Goal: Task Accomplishment & Management: Manage account settings

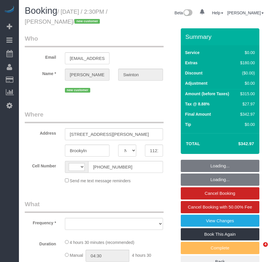
select select "NY"
select select "string:[GEOGRAPHIC_DATA]"
select select "object:467"
select select "string:stripe-pm_1S2xM94VGloSiKo7GE1AsdHx"
select select "1"
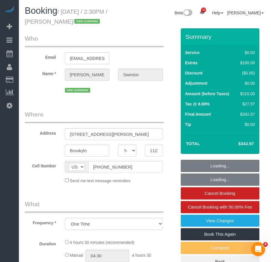
select select "number:89"
select select "number:90"
select select "number:15"
select select "number:5"
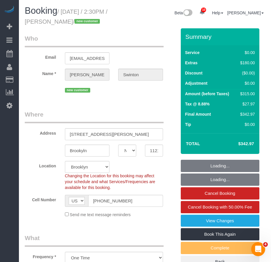
select select "object:1345"
select select "1"
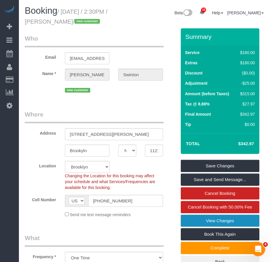
click at [212, 227] on link "View Changes" at bounding box center [220, 220] width 79 height 12
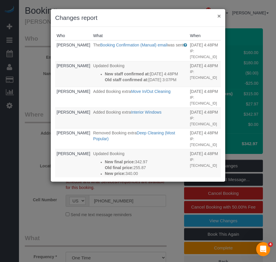
click at [218, 15] on button "×" at bounding box center [218, 16] width 3 height 6
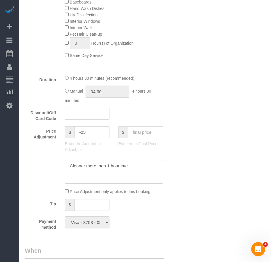
scroll to position [408, 0]
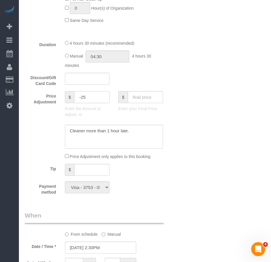
drag, startPoint x: 86, startPoint y: 106, endPoint x: 82, endPoint y: 107, distance: 4.7
click at [82, 103] on input "-25" at bounding box center [91, 97] width 35 height 12
type input "-45"
click at [138, 143] on textarea at bounding box center [114, 136] width 98 height 24
click at [128, 141] on textarea at bounding box center [114, 136] width 98 height 24
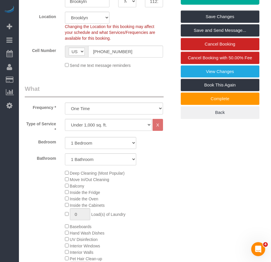
scroll to position [87, 0]
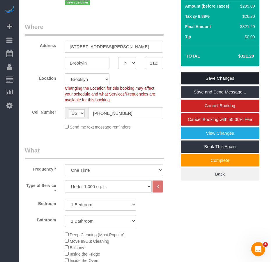
type textarea "Cleaner more than 1 hour late ($25) Refund for damages ($20)"
click at [193, 84] on link "Save Changes" at bounding box center [220, 78] width 79 height 12
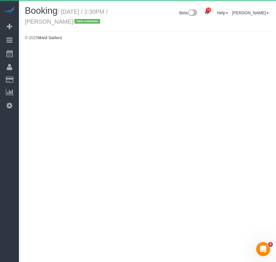
select select "NY"
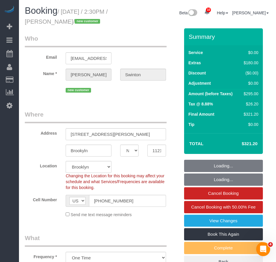
select select "object:3398"
select select "string:stripe-pm_1S2xM94VGloSiKo7GE1AsdHx"
select select "number:89"
select select "number:90"
select select "number:15"
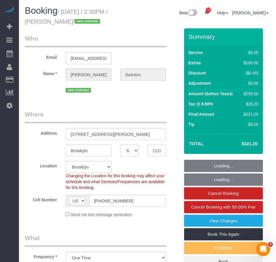
select select "number:5"
select select "1"
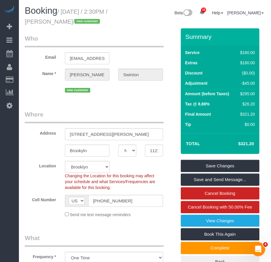
drag, startPoint x: 51, startPoint y: 21, endPoint x: 88, endPoint y: 21, distance: 37.3
click at [88, 21] on small "/ September 03, 2025 / 2:30PM / Sheryl Swinton / new customer" at bounding box center [66, 16] width 83 height 16
copy small "[PERSON_NAME]"
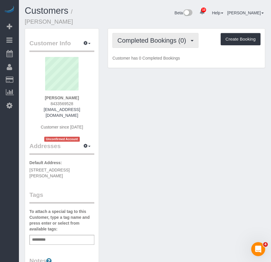
click at [160, 37] on span "Completed Bookings (0)" at bounding box center [153, 40] width 72 height 7
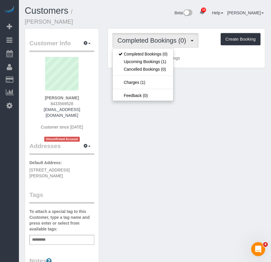
click at [180, 152] on div "Customer Info Edit Contact Info Send Message Email Preferences Special Sales Ta…" at bounding box center [145, 241] width 250 height 426
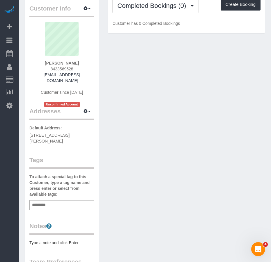
scroll to position [58, 0]
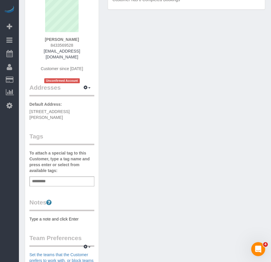
click at [35, 177] on input "text" at bounding box center [41, 181] width 20 height 8
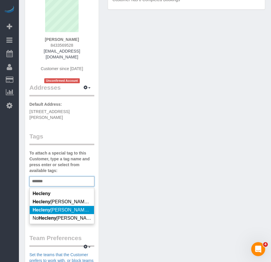
type input "*******"
click at [63, 207] on span "Hecleny Gonzalez requested" at bounding box center [72, 209] width 78 height 5
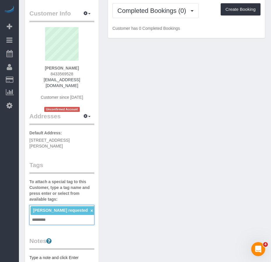
scroll to position [0, 0]
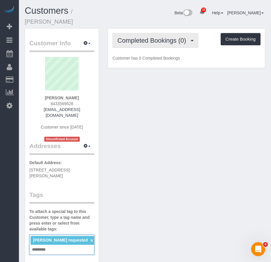
click at [138, 37] on span "Completed Bookings (0)" at bounding box center [153, 40] width 72 height 7
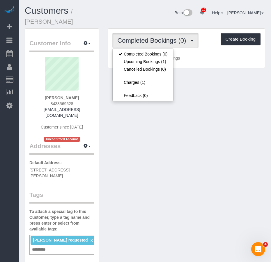
click at [138, 37] on span "Completed Bookings (0)" at bounding box center [153, 40] width 72 height 7
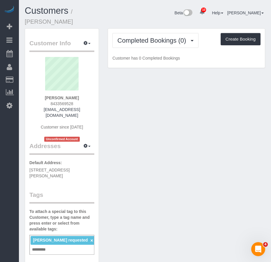
click at [134, 103] on div "Customer Info Edit Contact Info Send Message Email Preferences Special Sales Ta…" at bounding box center [145, 246] width 250 height 436
